Goal: Task Accomplishment & Management: Manage account settings

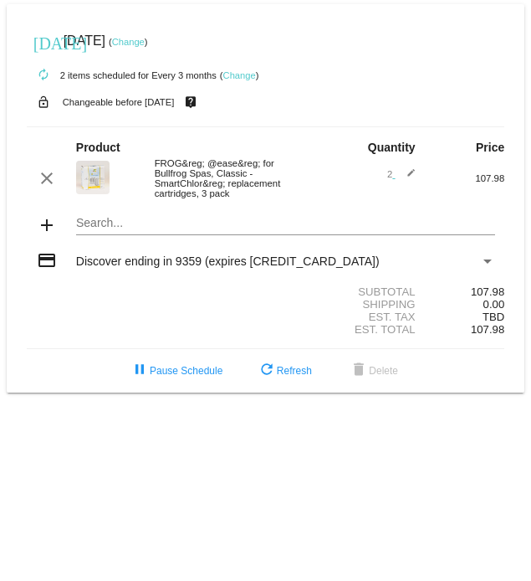
click at [408, 188] on mat-icon "edit" at bounding box center [406, 178] width 20 height 20
type input "1"
click at [385, 182] on input "1" at bounding box center [381, 176] width 21 height 11
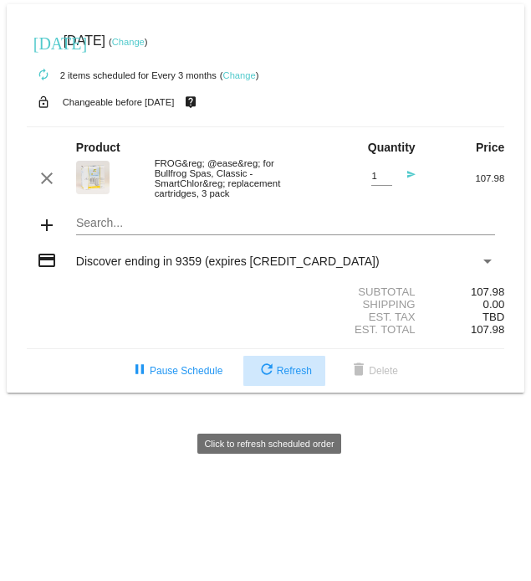
click at [306, 376] on span "refresh Refresh" at bounding box center [284, 371] width 55 height 12
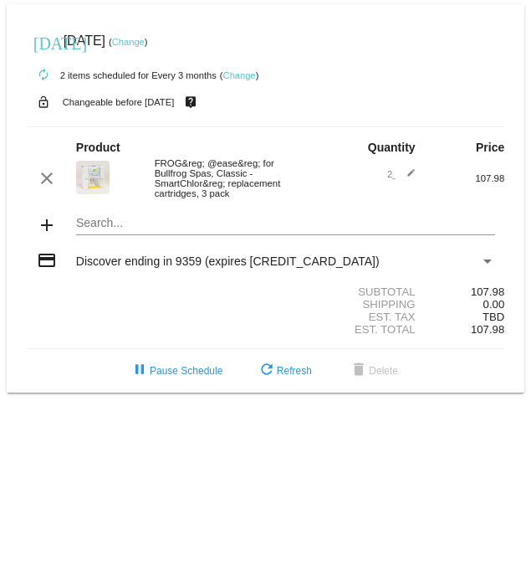
click at [407, 188] on mat-icon "edit" at bounding box center [406, 178] width 20 height 20
type input "1"
click at [388, 182] on input "1" at bounding box center [381, 176] width 21 height 11
click at [371, 197] on div "1 Quantity" at bounding box center [381, 178] width 21 height 38
click at [256, 76] on link "Change" at bounding box center [239, 75] width 33 height 10
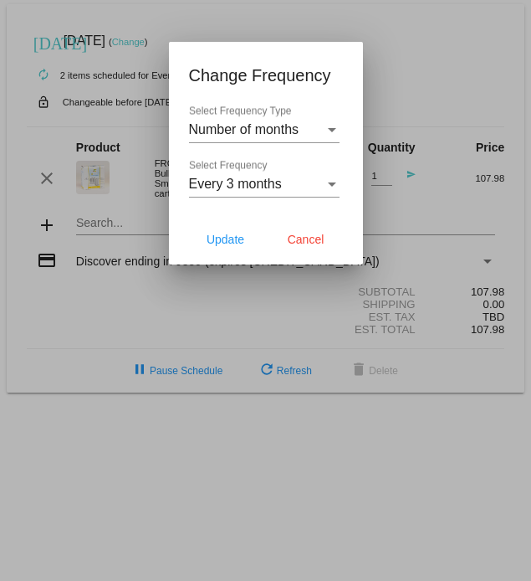
click at [428, 105] on div at bounding box center [265, 290] width 531 height 581
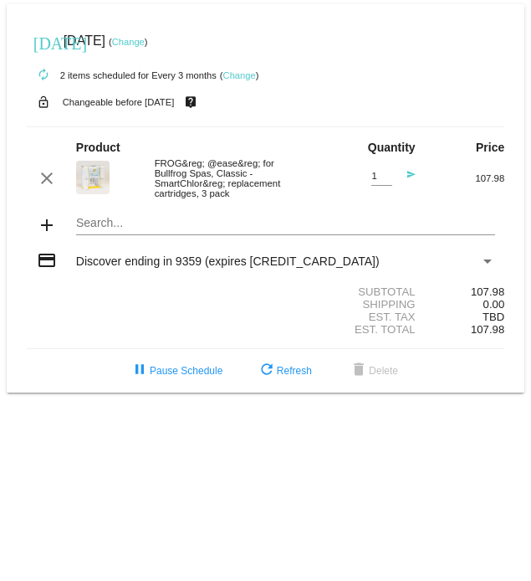
click at [408, 190] on mat-icon "send" at bounding box center [406, 180] width 20 height 20
